Goal: Task Accomplishment & Management: Use online tool/utility

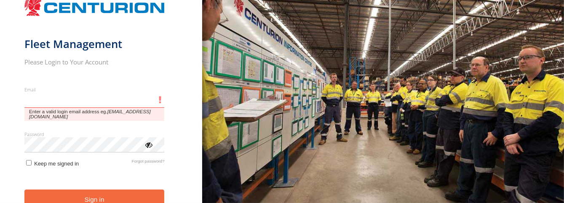
type input "**********"
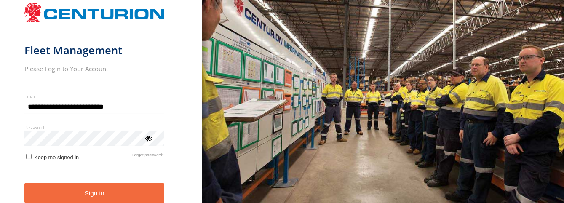
click at [170, 143] on form "**********" at bounding box center [101, 107] width 154 height 219
click at [116, 187] on button "Sign in" at bounding box center [94, 193] width 140 height 21
